Goal: Information Seeking & Learning: Learn about a topic

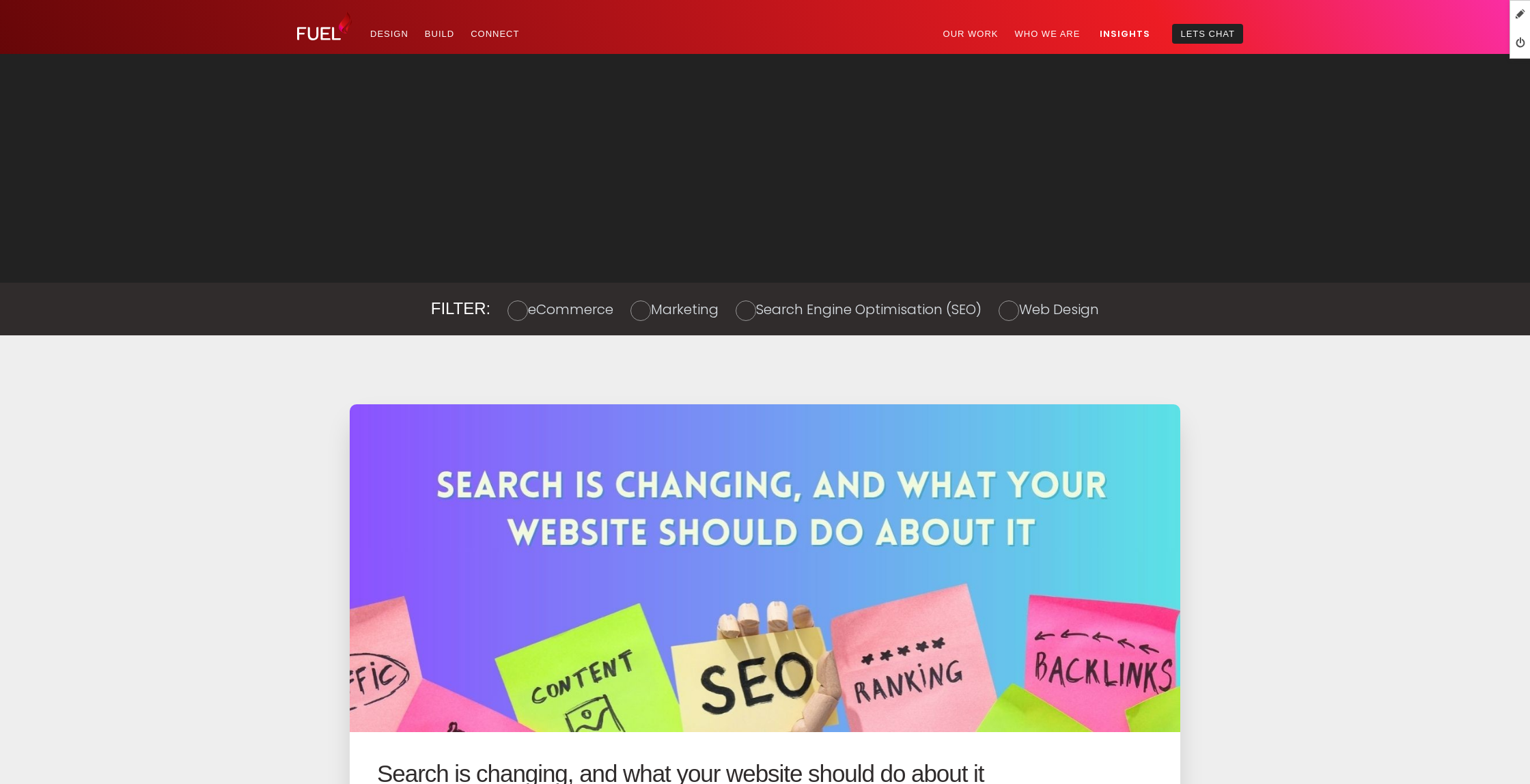
scroll to position [1110, 0]
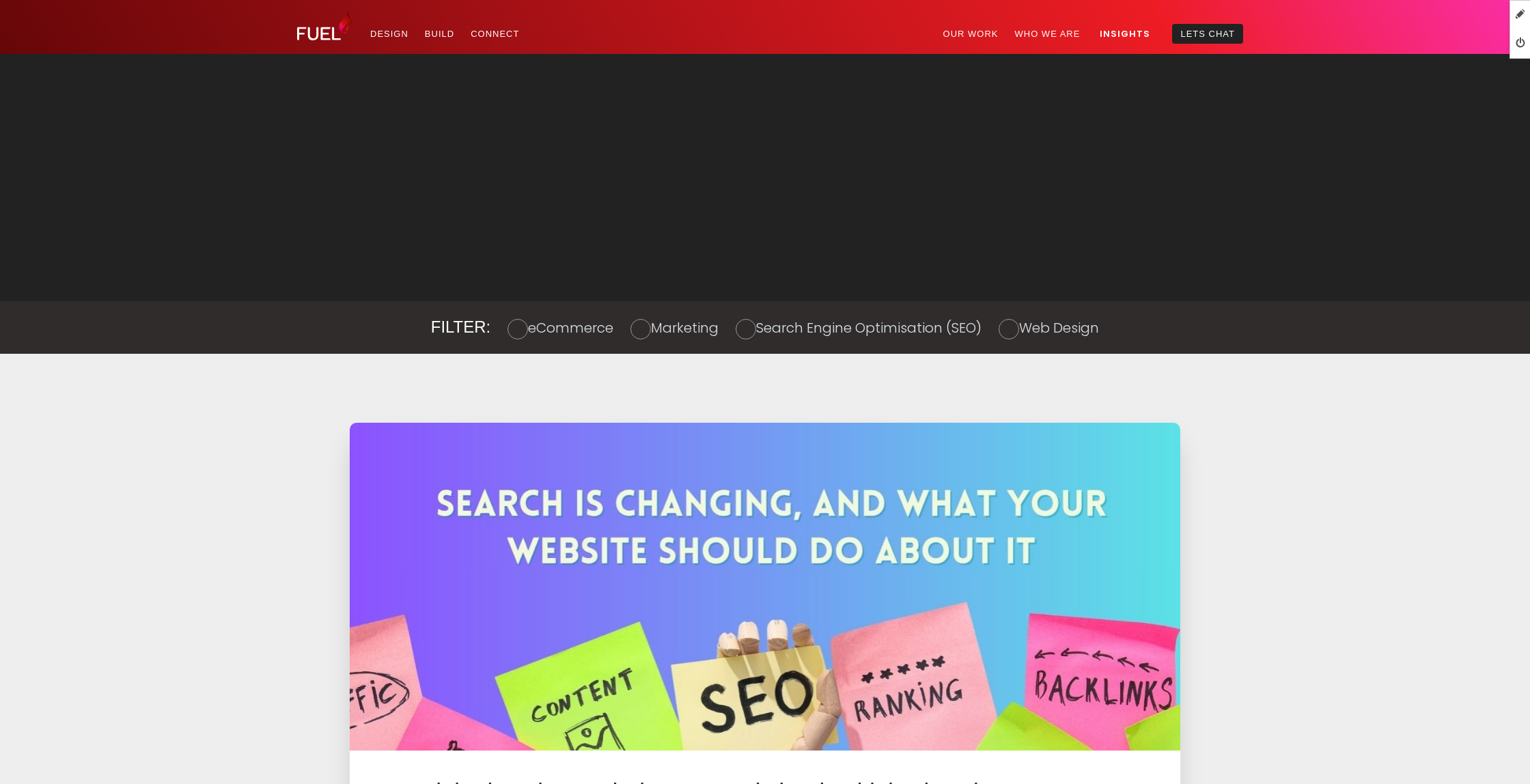
click at [664, 313] on div "Filter: eCommerce Marketing Search Engine Optimisation (SEO) Web Design" at bounding box center [765, 327] width 957 height 52
drag, startPoint x: 664, startPoint y: 322, endPoint x: 695, endPoint y: 324, distance: 31.1
click at [665, 322] on label "Marketing" at bounding box center [685, 328] width 67 height 19
click at [0, 0] on input "radio" at bounding box center [0, 0] width 0 height 0
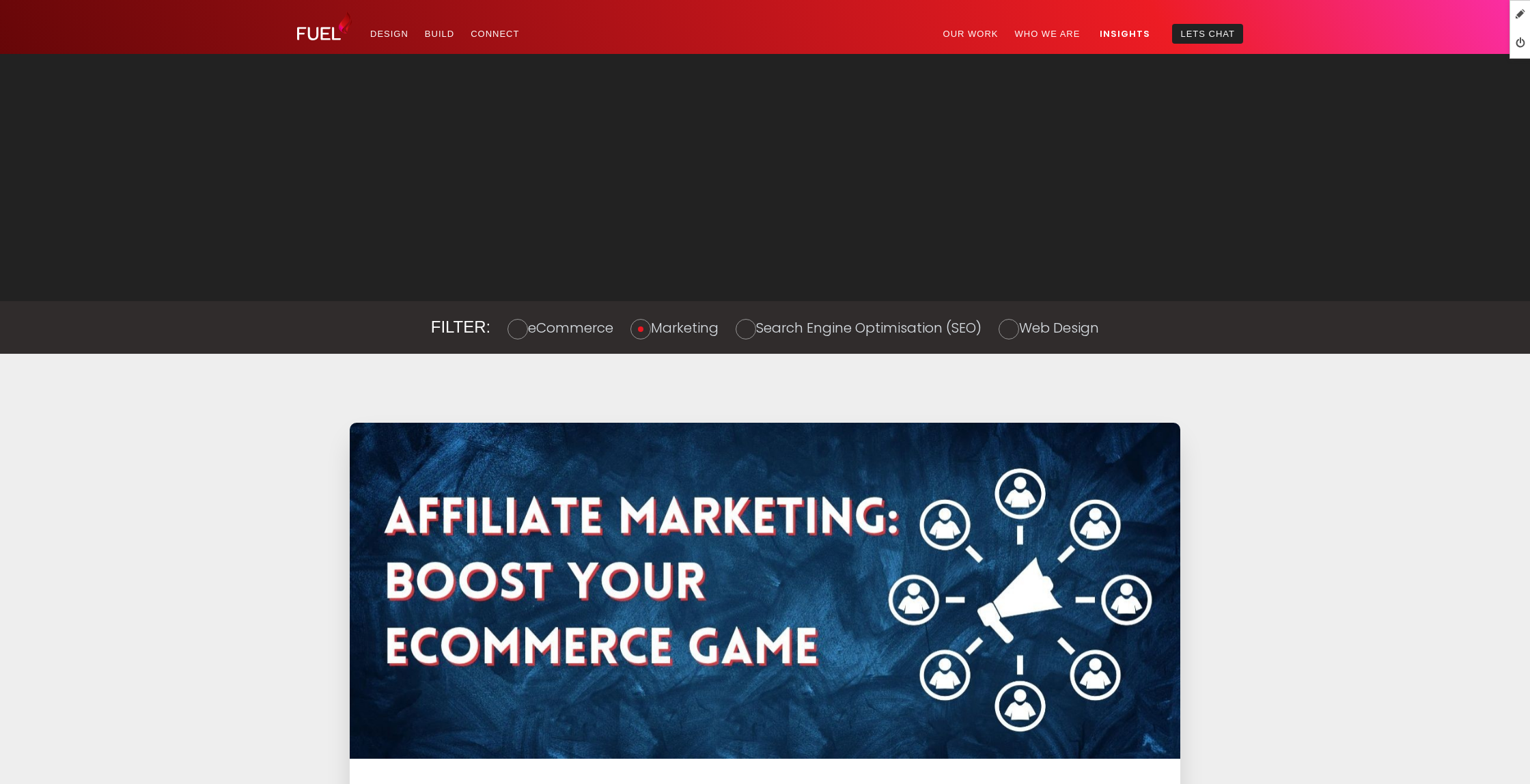
click at [760, 329] on label "Search Engine Optimisation (SEO)" at bounding box center [869, 328] width 226 height 19
click at [0, 0] on input "radio" at bounding box center [0, 0] width 0 height 0
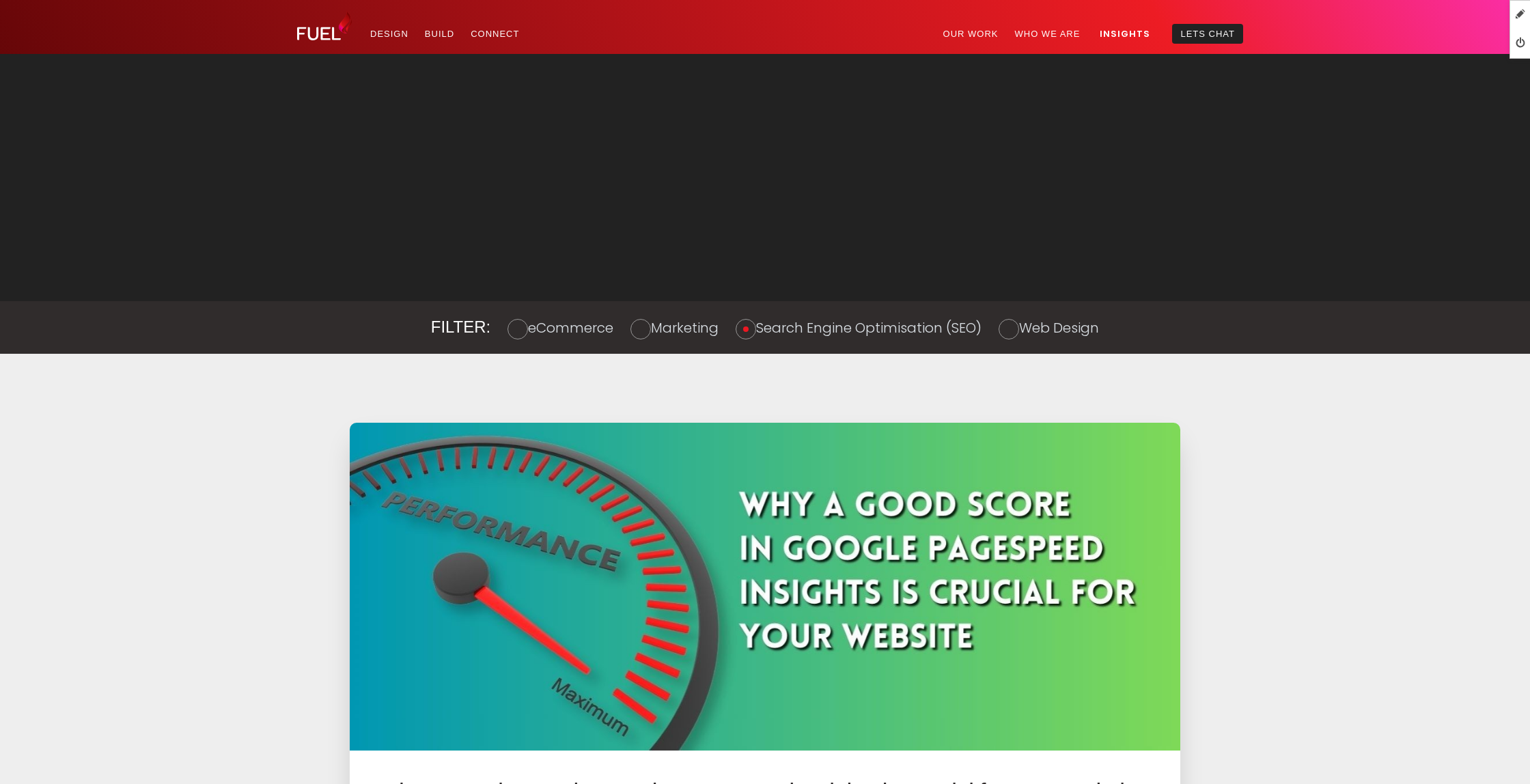
click at [670, 335] on label "Marketing" at bounding box center [685, 328] width 67 height 19
click at [0, 0] on input "radio" at bounding box center [0, 0] width 0 height 0
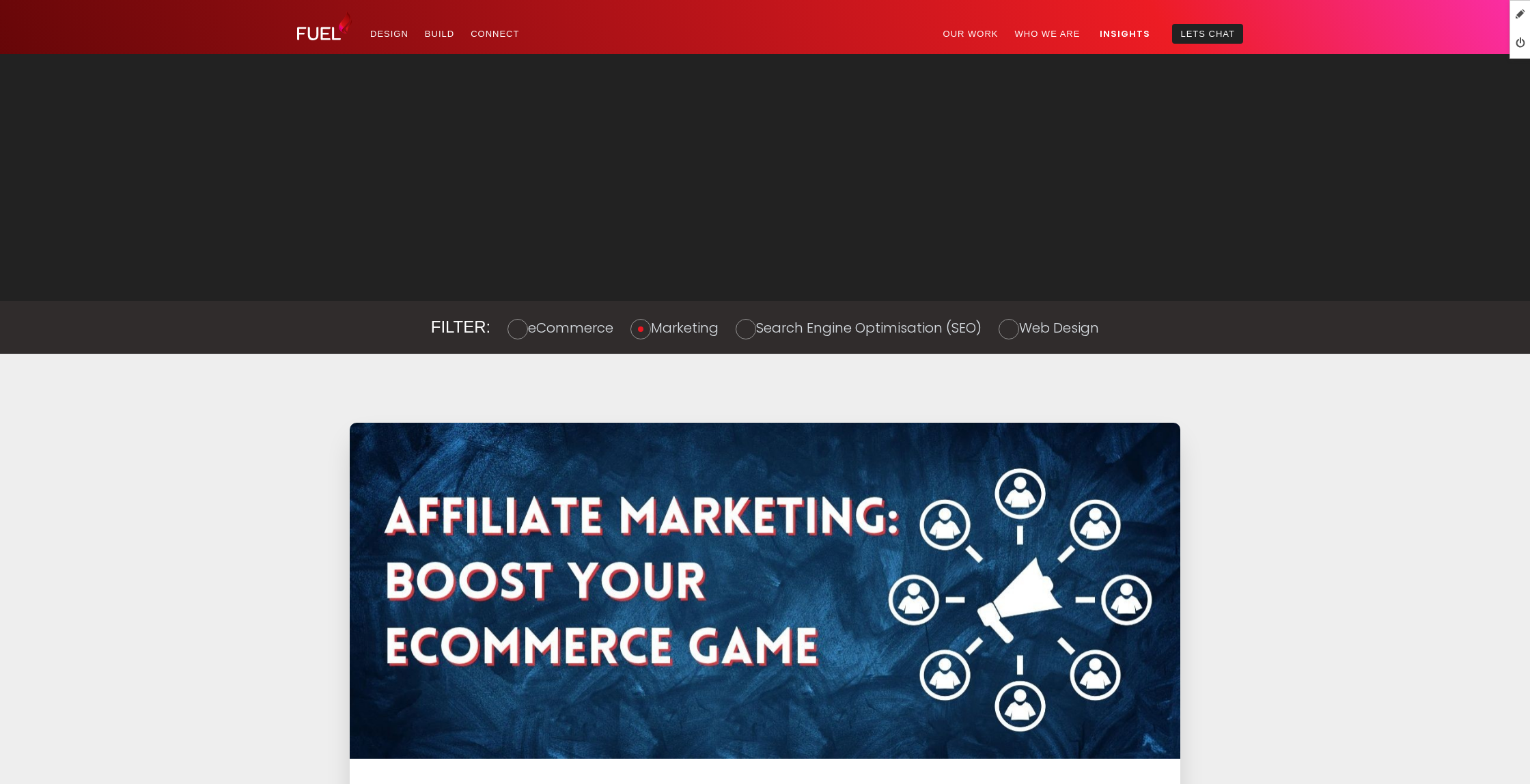
click at [528, 334] on label "eCommerce" at bounding box center [571, 328] width 85 height 19
click at [0, 0] on input "radio" at bounding box center [0, 0] width 0 height 0
